Goal: Task Accomplishment & Management: Manage account settings

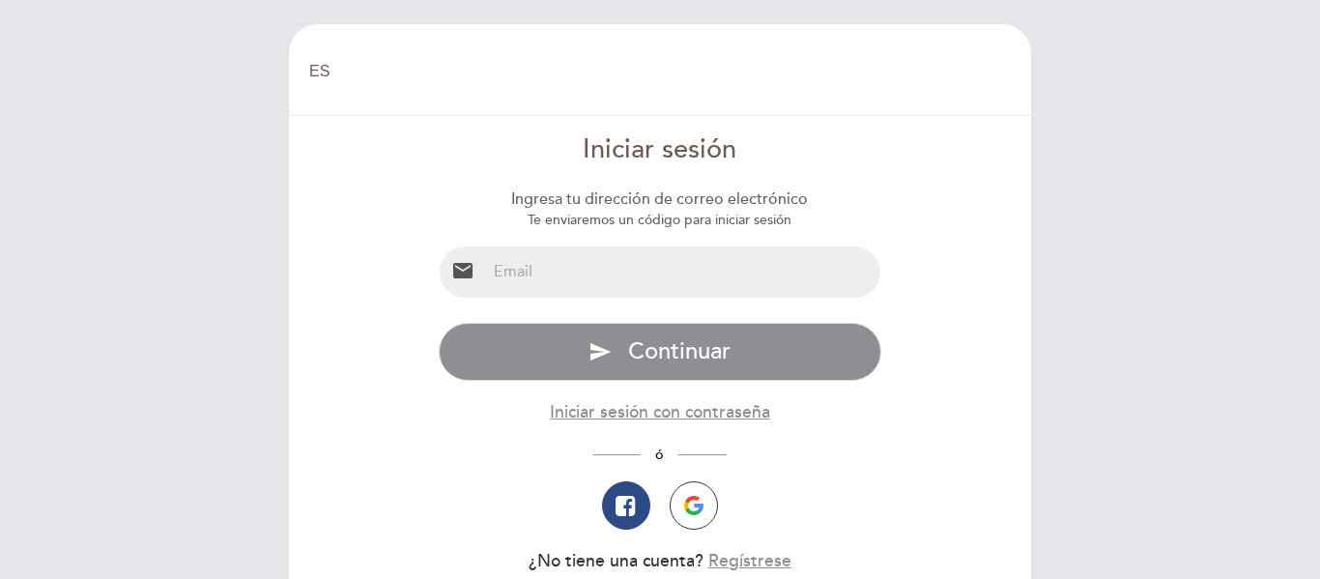
select select "es"
click at [729, 280] on input "email" at bounding box center [683, 271] width 395 height 51
type input "[EMAIL_ADDRESS][DOMAIN_NAME]"
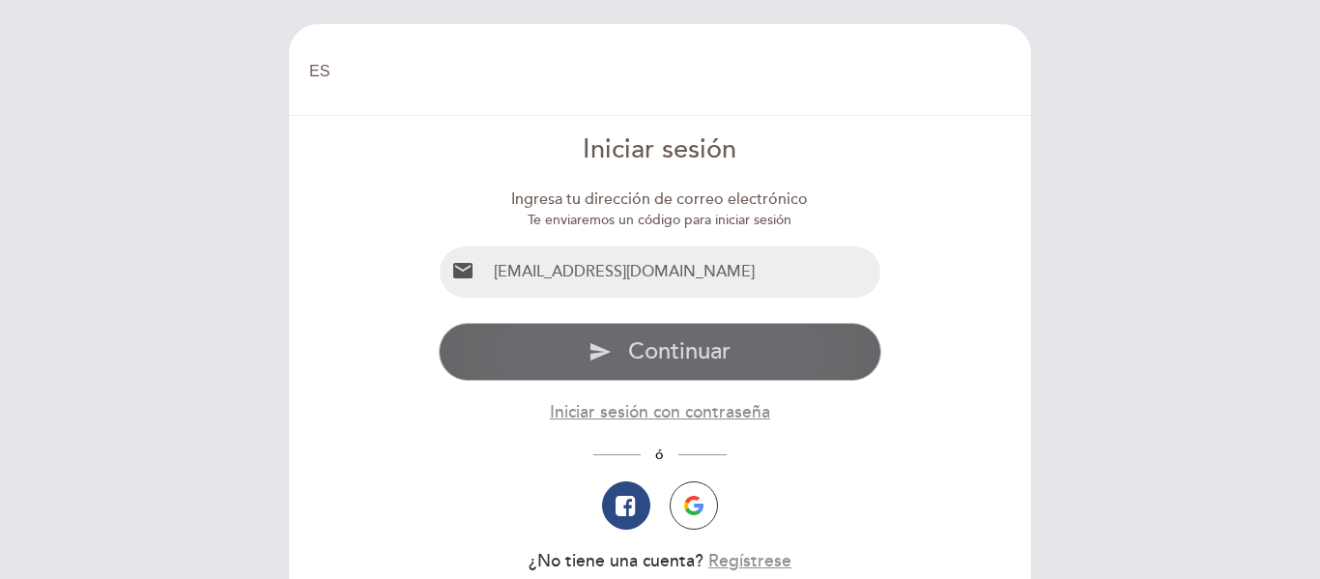
click at [723, 354] on span "Continuar" at bounding box center [679, 351] width 102 height 28
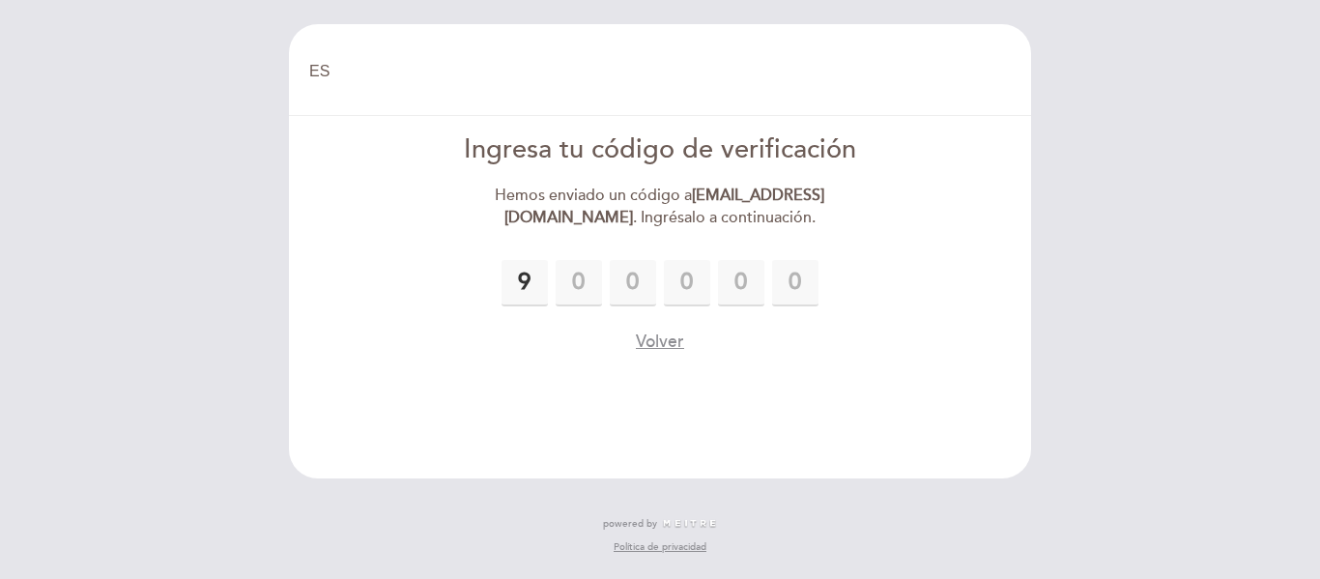
type input "9"
type input "1"
type input "0"
type input "8"
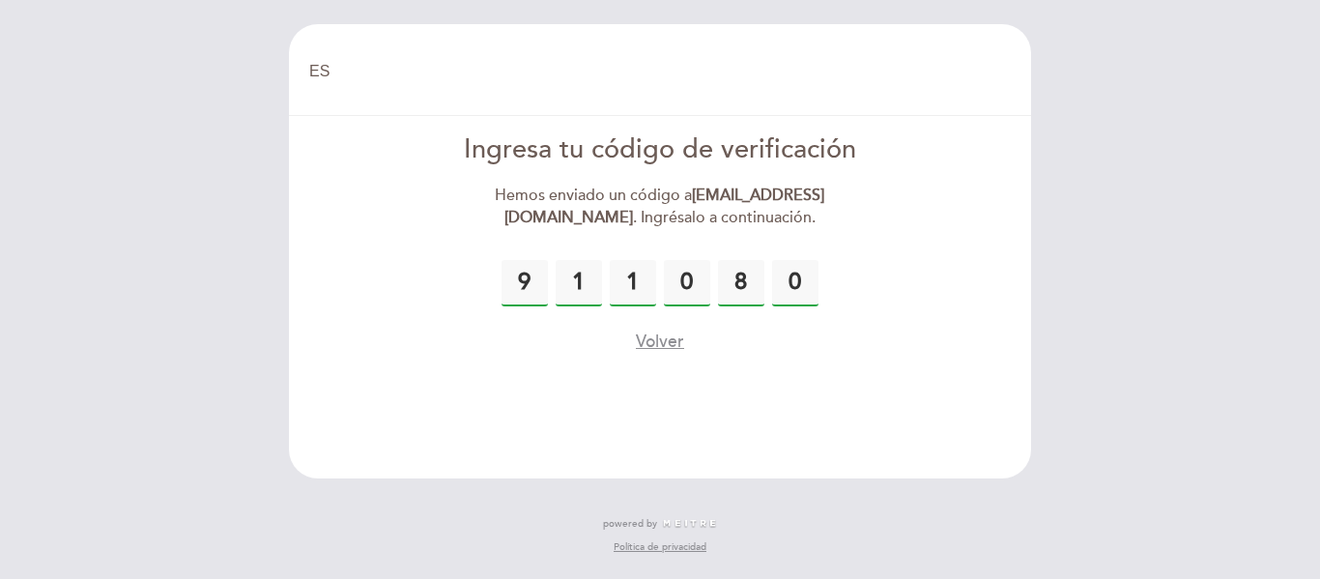
type input "0"
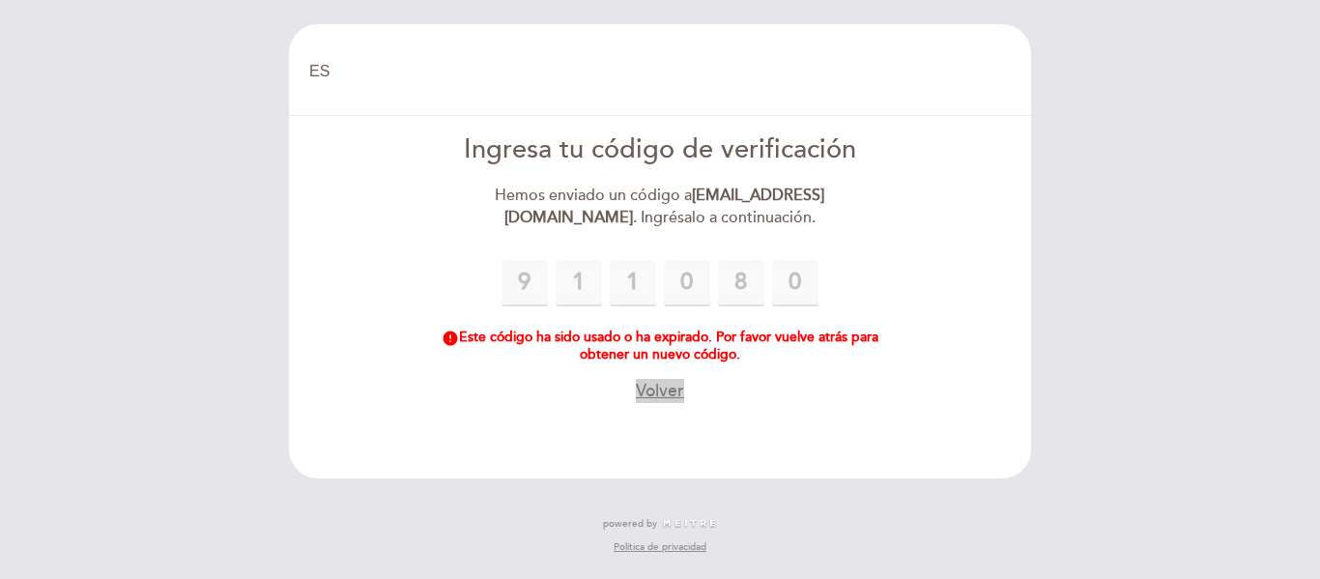
click at [666, 389] on button "Volver" at bounding box center [660, 391] width 48 height 24
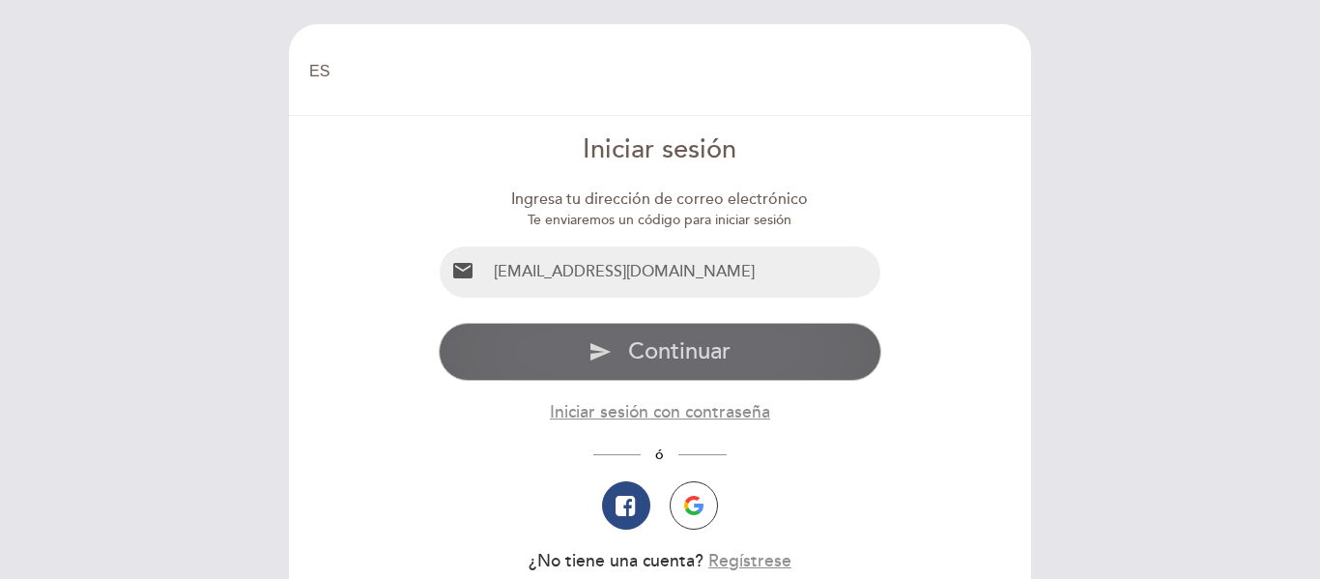
click at [720, 351] on span "Continuar" at bounding box center [679, 351] width 102 height 28
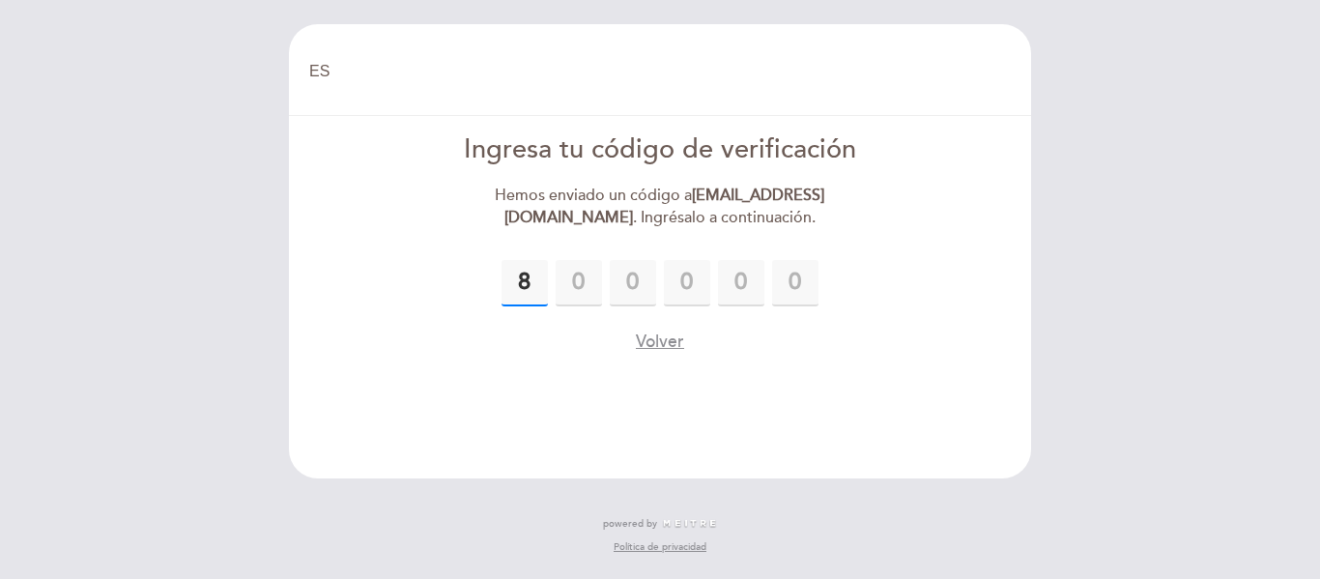
type input "8"
type input "7"
type input "1"
type input "6"
type input "3"
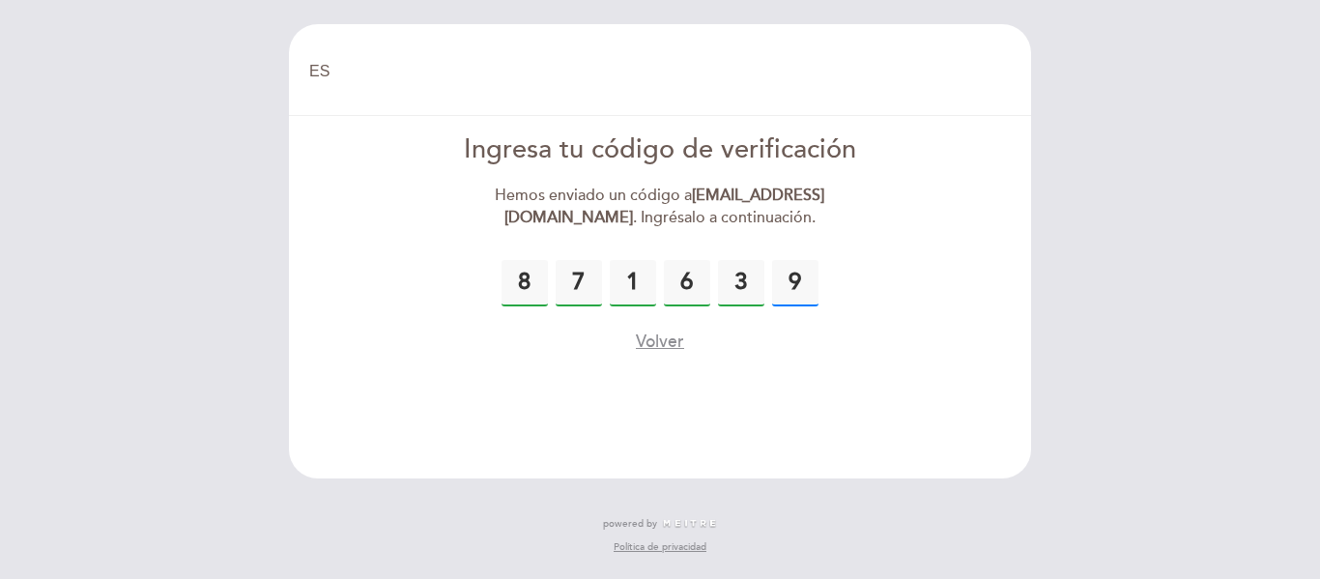
type input "9"
